Goal: Find specific page/section: Find specific page/section

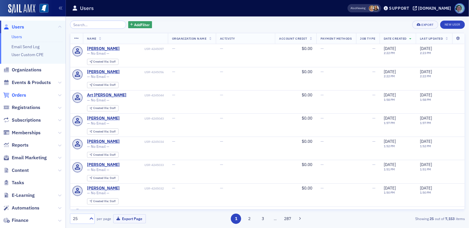
click at [23, 94] on span "Orders" at bounding box center [19, 95] width 14 height 6
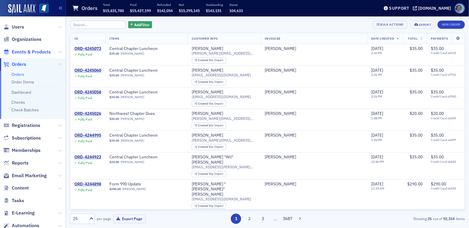
click at [41, 53] on span "Events & Products" at bounding box center [31, 52] width 39 height 6
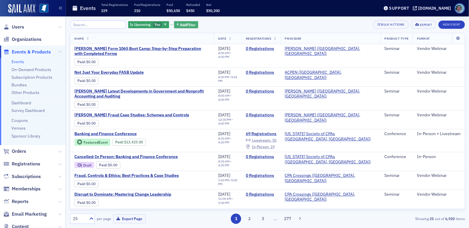
click at [180, 23] on span "Add Filter" at bounding box center [188, 24] width 16 height 5
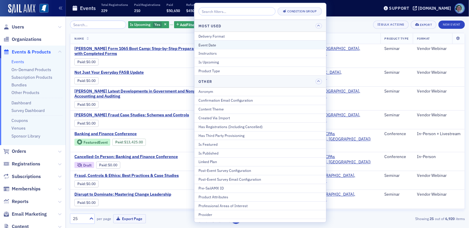
click at [210, 47] on div "Event Date" at bounding box center [261, 44] width 124 height 5
select select "7"
select select "2025"
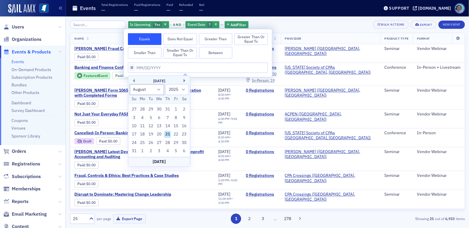
click at [166, 135] on div "21" at bounding box center [167, 134] width 7 height 7
type input "[DATE]"
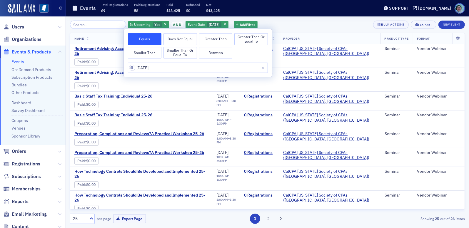
click at [288, 27] on div "Is Upcoming Yes and Event Date [DATE] Add Filter Bulk Actions Export New Event" at bounding box center [267, 25] width 395 height 8
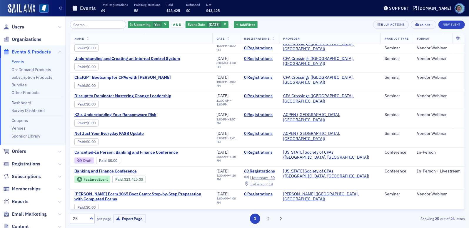
scroll to position [311, 0]
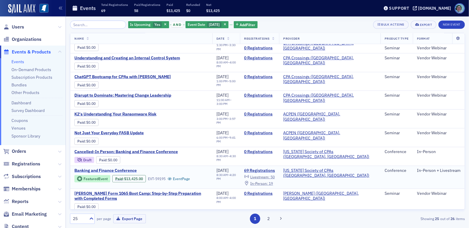
click at [129, 168] on span "Banking and Finance Conference" at bounding box center [123, 170] width 99 height 5
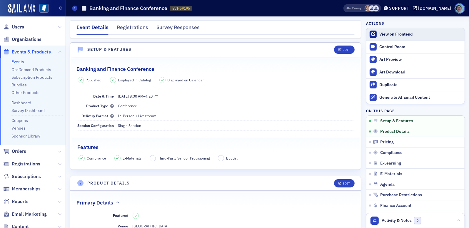
click at [428, 30] on link "View on Frontend" at bounding box center [415, 34] width 98 height 12
